Goal: Find specific page/section: Find specific page/section

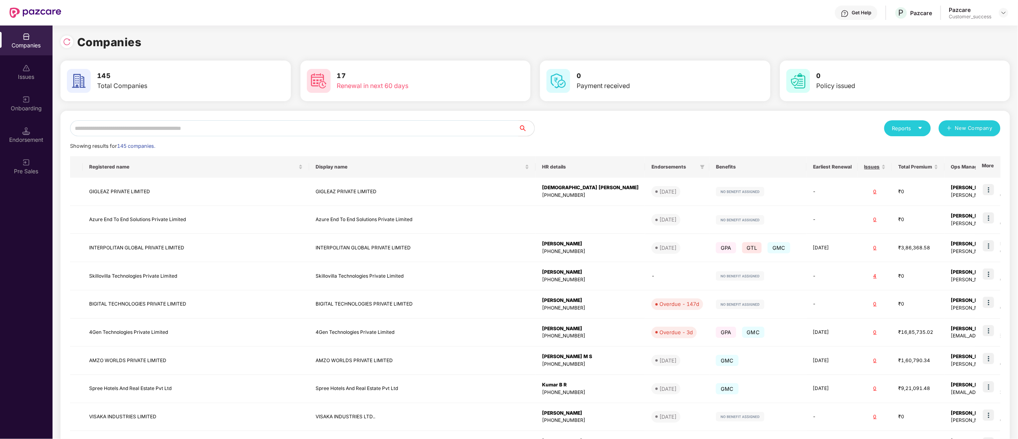
click at [139, 119] on div "Reports New Company Showing results for 145 companies. Registered name Display …" at bounding box center [535, 304] width 950 height 386
click at [140, 124] on input "text" at bounding box center [294, 128] width 449 height 16
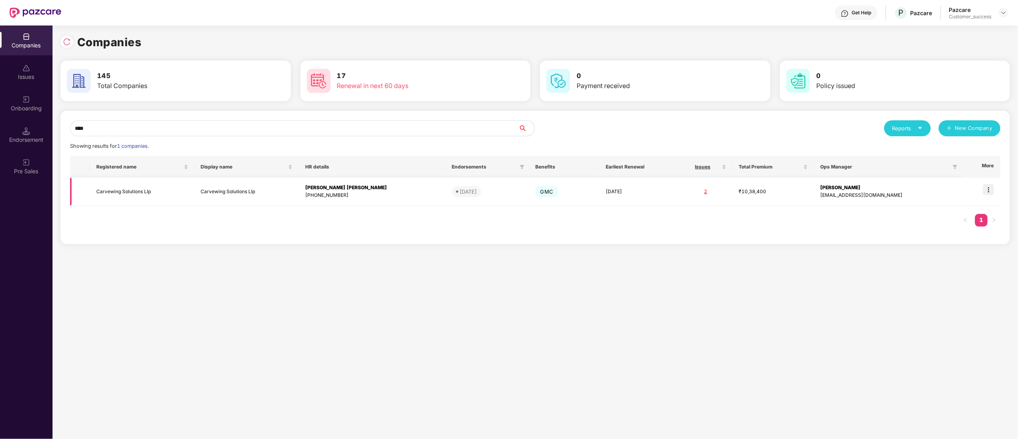
type input "****"
click at [993, 187] on img at bounding box center [988, 189] width 11 height 11
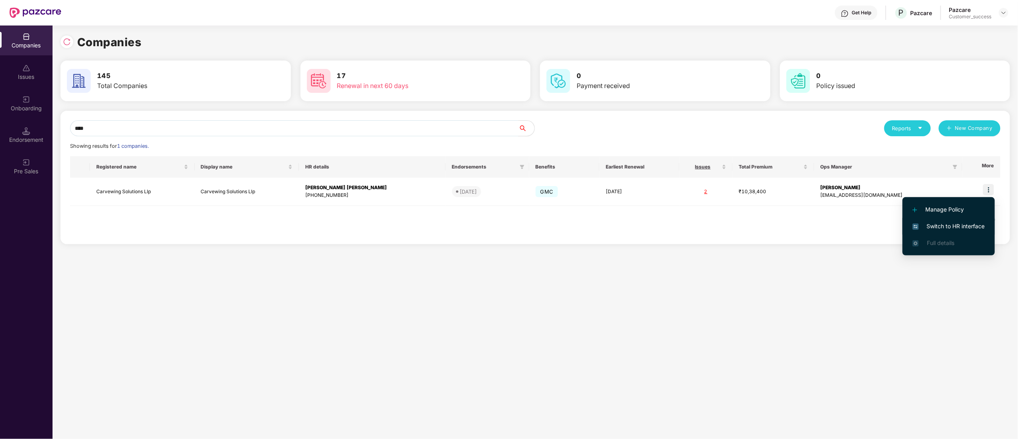
click at [940, 226] on span "Switch to HR interface" at bounding box center [949, 226] width 72 height 9
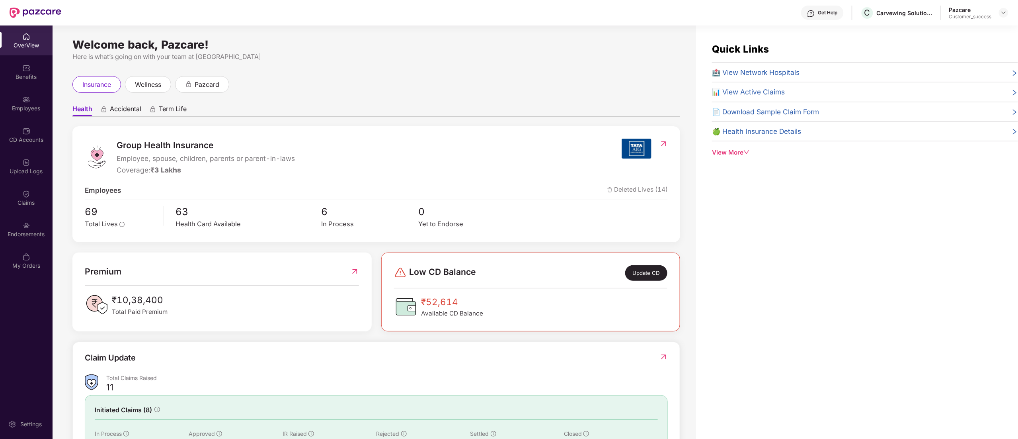
click at [15, 98] on div "Employees" at bounding box center [26, 103] width 53 height 30
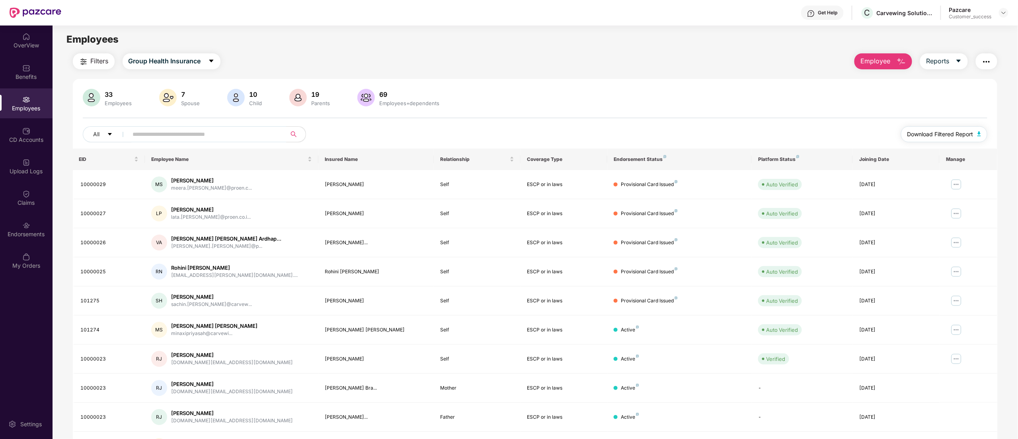
click at [971, 134] on span "Download Filtered Report" at bounding box center [940, 134] width 66 height 9
click at [1000, 11] on div at bounding box center [1004, 13] width 10 height 10
click at [950, 28] on div "Switch to partner view" at bounding box center [966, 32] width 103 height 16
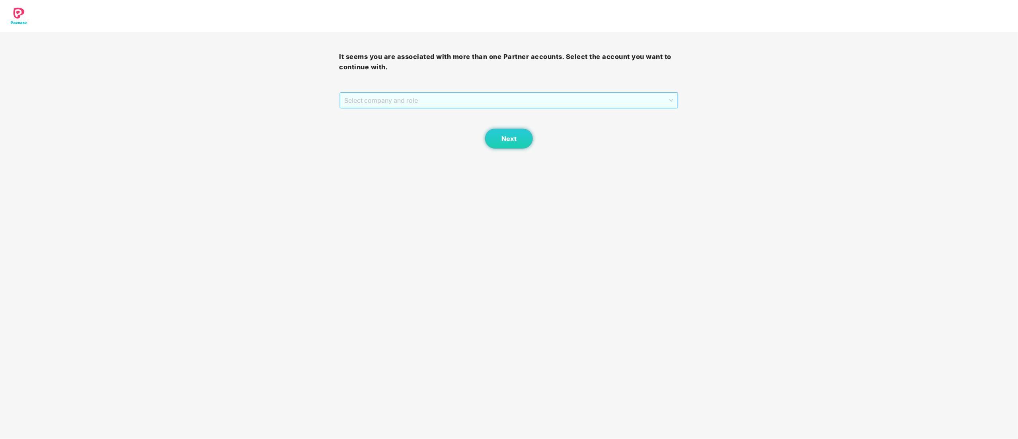
click at [392, 101] on span "Select company and role" at bounding box center [509, 100] width 329 height 15
click at [389, 130] on div "Pazcare - CUSTOMER_SUCCESS" at bounding box center [510, 129] width 330 height 9
click at [516, 135] on span "Next" at bounding box center [508, 139] width 15 height 8
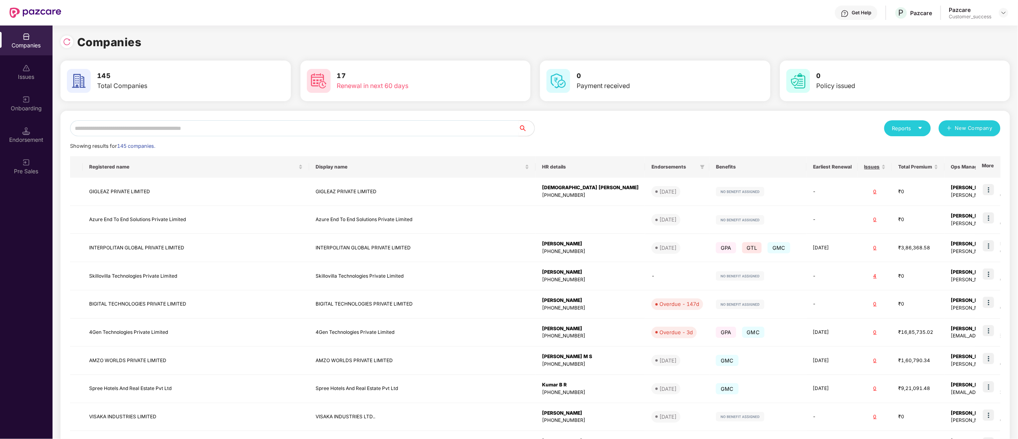
click at [133, 125] on input "text" at bounding box center [294, 128] width 449 height 16
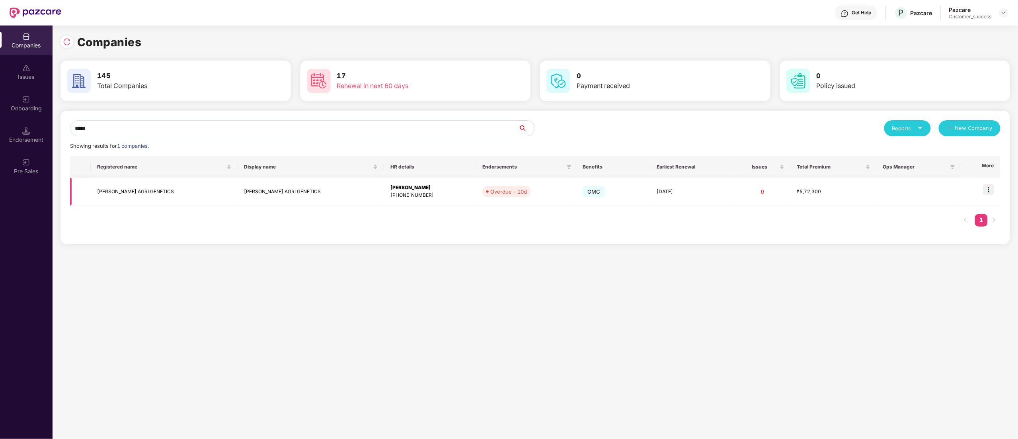
type input "*****"
click at [134, 183] on td "[PERSON_NAME] AGRI GENETICS" at bounding box center [164, 191] width 146 height 28
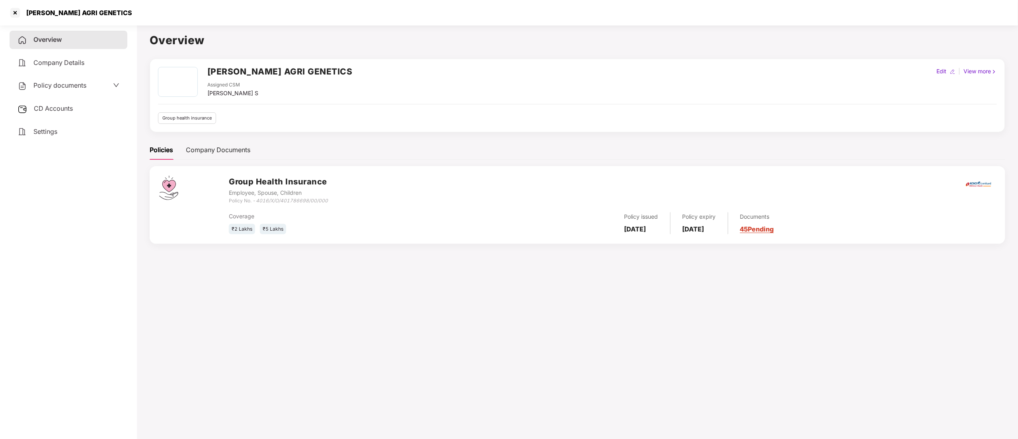
click at [61, 104] on span "CD Accounts" at bounding box center [53, 108] width 39 height 8
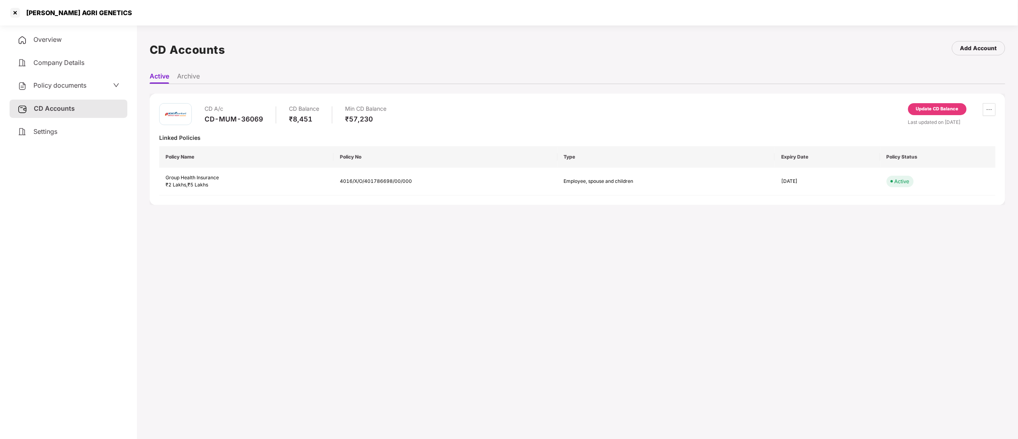
click at [236, 117] on div "CD-MUM-36069" at bounding box center [234, 119] width 59 height 9
copy div "CD-MUM-36069"
